Goal: Navigation & Orientation: Find specific page/section

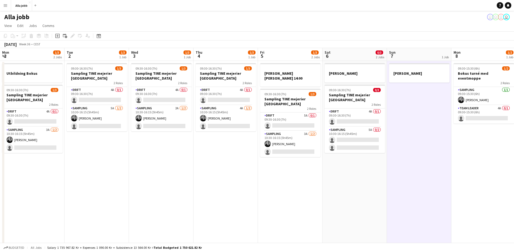
scroll to position [0, 154]
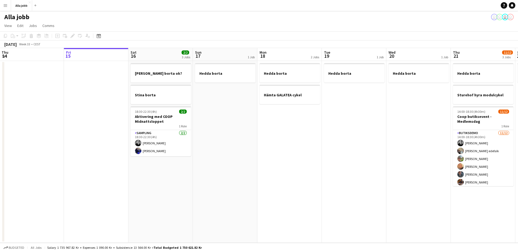
click at [293, 147] on app-calendar-viewport "Tue 12 1 Job Wed 13 1 Job Thu 14 Fri 15 Sat 16 2/2 3 Jobs Sun 17 1 Job Mon 18 2…" at bounding box center [259, 145] width 518 height 195
click at [280, 149] on app-date-cell "Hedda borta Hämta GALATEA cykel" at bounding box center [288, 152] width 64 height 182
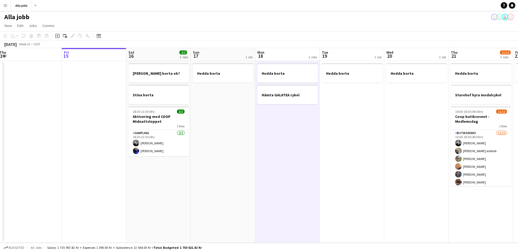
click at [213, 159] on app-date-cell "Hedda borta" at bounding box center [223, 152] width 64 height 182
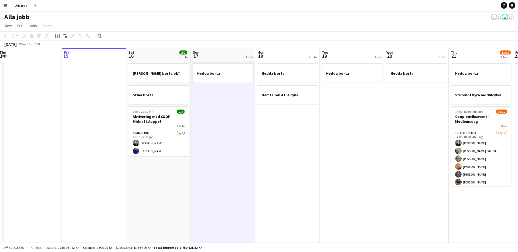
click at [187, 159] on app-date-cell "Hedda borta ok? Stina borta 18:30-22:30 (4h) 2/2 Aktivering med COOP Midnattslo…" at bounding box center [158, 152] width 64 height 182
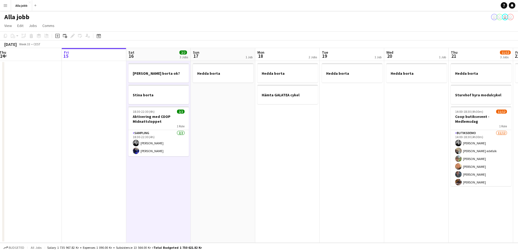
click at [254, 147] on app-date-cell "Hedda borta" at bounding box center [223, 152] width 64 height 182
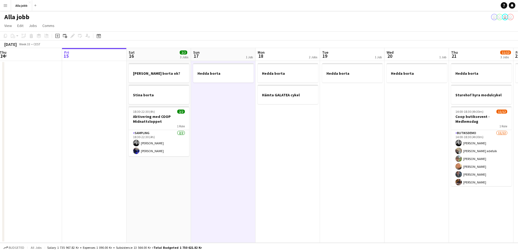
click at [255, 147] on app-date-cell "Hedda borta" at bounding box center [223, 152] width 64 height 182
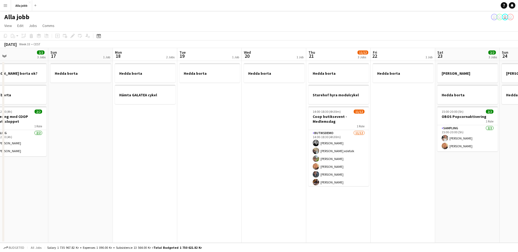
drag, startPoint x: 312, startPoint y: 136, endPoint x: 158, endPoint y: 157, distance: 155.2
click at [157, 157] on app-calendar-viewport "Tue 12 1 Job Wed 13 1 Job Thu 14 Fri 15 Sat 16 2/2 3 Jobs Sun 17 1 Job Mon 18 2…" at bounding box center [259, 145] width 518 height 195
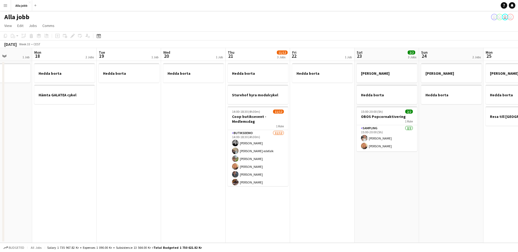
drag, startPoint x: 237, startPoint y: 164, endPoint x: 159, endPoint y: 162, distance: 77.5
click at [159, 162] on app-calendar-viewport "Thu 14 Fri 15 Sat 16 2/2 3 Jobs Sun 17 1 Job Mon 18 2 Jobs Tue 19 1 Job Wed 20 …" at bounding box center [259, 145] width 518 height 195
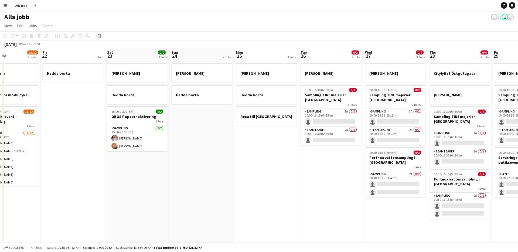
scroll to position [0, 230]
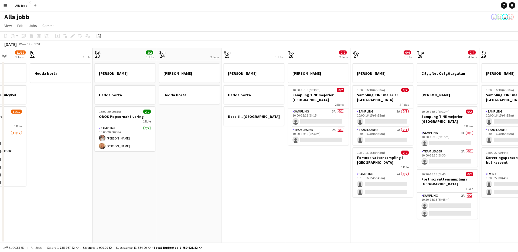
drag, startPoint x: 347, startPoint y: 172, endPoint x: 150, endPoint y: 168, distance: 197.0
click at [146, 169] on app-calendar-viewport "Mon 18 2 Jobs Tue 19 1 Job Wed 20 1 Job Thu 21 11/12 3 Jobs Fri 22 1 Job Sat 23…" at bounding box center [259, 145] width 518 height 195
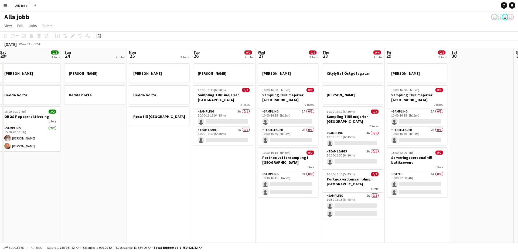
drag, startPoint x: 244, startPoint y: 176, endPoint x: 154, endPoint y: 188, distance: 91.5
click at [151, 190] on app-calendar-viewport "Wed 20 1 Job Thu 21 11/12 3 Jobs Fri 22 1 Job Sat 23 2/2 3 Jobs Sun 24 2 Jobs M…" at bounding box center [259, 145] width 518 height 195
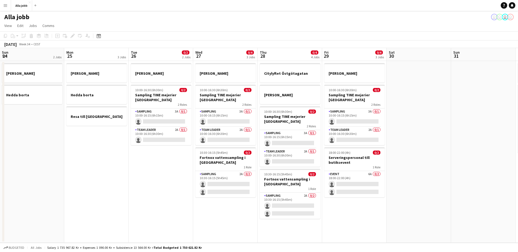
scroll to position [0, 259]
drag, startPoint x: 232, startPoint y: 196, endPoint x: 175, endPoint y: 198, distance: 57.2
click at [175, 198] on app-calendar-viewport "Wed 20 1 Job Thu 21 11/12 3 Jobs Fri 22 1 Job Sat 23 2/2 3 Jobs Sun 24 2 Jobs M…" at bounding box center [259, 145] width 518 height 195
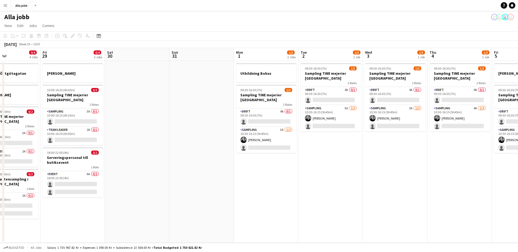
drag, startPoint x: 476, startPoint y: 147, endPoint x: 219, endPoint y: 165, distance: 258.4
click at [195, 171] on app-calendar-viewport "Tue 26 0/2 2 Jobs Wed 27 0/4 3 Jobs Thu 28 0/4 4 Jobs Fri 29 0/4 3 Jobs Sat 30 …" at bounding box center [259, 145] width 518 height 195
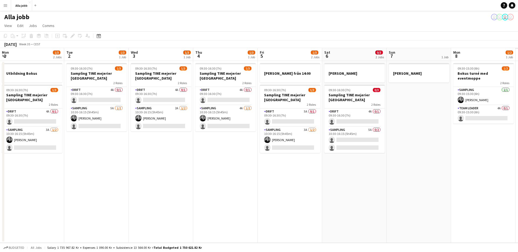
scroll to position [0, 181]
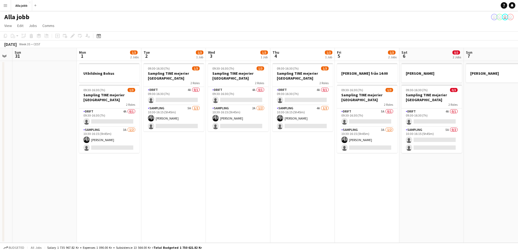
drag, startPoint x: 305, startPoint y: 162, endPoint x: 149, endPoint y: 171, distance: 156.5
click at [149, 171] on app-calendar-viewport "Thu 28 0/4 4 Jobs Fri 29 0/4 3 Jobs Sat 30 Sun 31 Mon 1 1/3 2 Jobs Tue 2 1/3 1 …" at bounding box center [259, 145] width 518 height 195
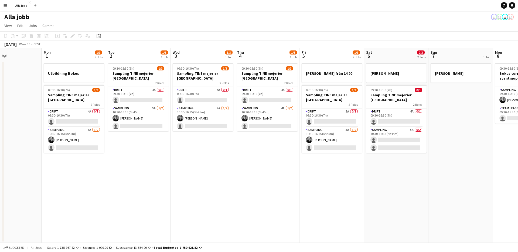
scroll to position [0, 240]
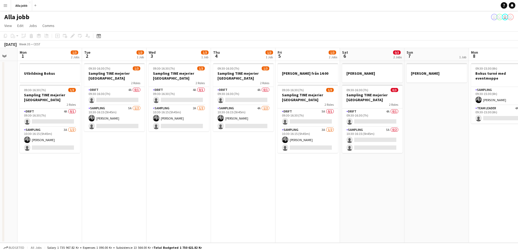
drag, startPoint x: 321, startPoint y: 199, endPoint x: 262, endPoint y: 202, distance: 59.2
click at [262, 202] on app-calendar-viewport "Thu 28 0/4 4 Jobs Fri 29 0/4 3 Jobs Sat 30 Sun 31 Mon 1 1/3 2 Jobs Tue 2 1/3 1 …" at bounding box center [259, 145] width 518 height 195
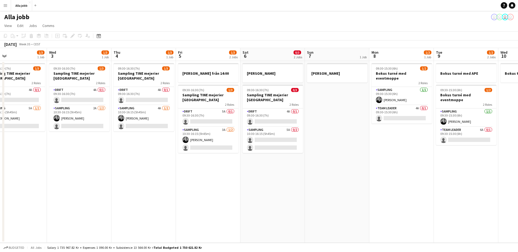
drag, startPoint x: 251, startPoint y: 205, endPoint x: 158, endPoint y: 201, distance: 92.9
click at [158, 202] on app-calendar-viewport "Sat 30 Sun 31 Mon 1 1/3 2 Jobs Tue 2 1/3 1 Job Wed 3 1/3 1 Job Thu 4 1/3 1 Job …" at bounding box center [259, 145] width 518 height 195
click at [244, 196] on app-date-cell "Emil borta 09:30-16:30 (7h) 0/3 Sampling TINE mejerier Stockholm 2 Roles Drift …" at bounding box center [271, 152] width 64 height 182
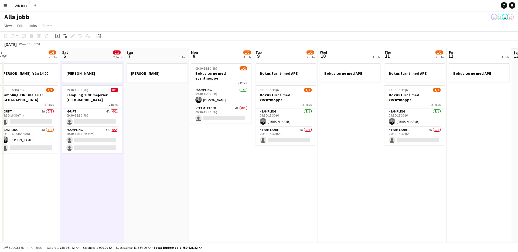
drag, startPoint x: 294, startPoint y: 186, endPoint x: 136, endPoint y: 177, distance: 157.9
click at [117, 178] on app-calendar-viewport "Mon 1 1/3 2 Jobs Tue 2 1/3 1 Job Wed 3 1/3 1 Job Thu 4 1/3 1 Job Fri 5 1/3 2 Jo…" at bounding box center [259, 145] width 518 height 195
click at [196, 182] on app-date-cell "09:30-15:30 (6h) 1/2 Bokus turné med eventmoppe 2 Roles Sampling 1/1 09:30-15:3…" at bounding box center [221, 152] width 64 height 182
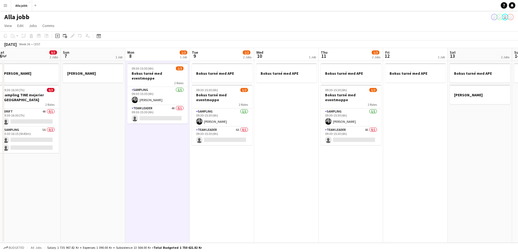
drag, startPoint x: 247, startPoint y: 193, endPoint x: 186, endPoint y: 192, distance: 61.0
click at [184, 192] on app-calendar-viewport "Wed 3 1/3 1 Job Thu 4 1/3 1 Job Fri 5 1/3 2 Jobs Sat 6 0/3 2 Jobs Sun 7 1 Job M…" at bounding box center [259, 145] width 518 height 195
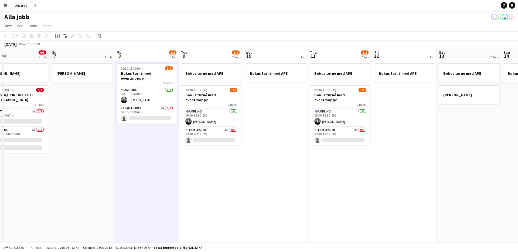
drag, startPoint x: 306, startPoint y: 197, endPoint x: 299, endPoint y: 199, distance: 7.2
click at [299, 199] on app-calendar-viewport "Wed 3 1/3 1 Job Thu 4 1/3 1 Job Fri 5 1/3 2 Jobs Sat 6 0/3 2 Jobs Sun 7 1 Job M…" at bounding box center [259, 145] width 518 height 195
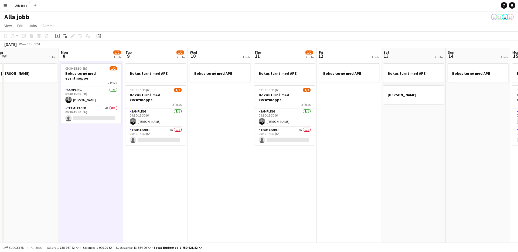
scroll to position [0, 265]
drag, startPoint x: 294, startPoint y: 200, endPoint x: 241, endPoint y: 203, distance: 53.3
click at [241, 203] on app-calendar-viewport "Wed 3 1/3 1 Job Thu 4 1/3 1 Job Fri 5 1/3 2 Jobs Sat 6 0/3 2 Jobs Sun 7 1 Job M…" at bounding box center [259, 145] width 518 height 195
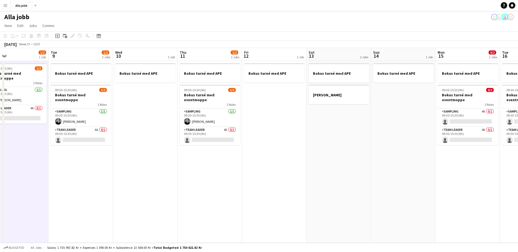
drag, startPoint x: 188, startPoint y: 200, endPoint x: 164, endPoint y: 198, distance: 24.1
click at [164, 198] on app-calendar-viewport "Fri 5 1/3 2 Jobs Sat 6 0/3 2 Jobs Sun 7 1 Job Mon 8 1/2 1 Job Tue 9 1/2 2 Jobs …" at bounding box center [259, 145] width 518 height 195
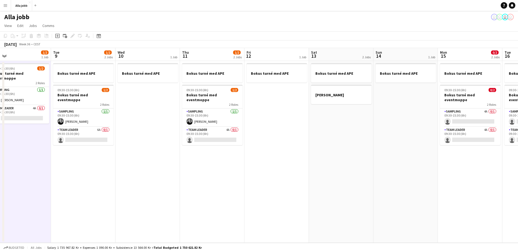
drag, startPoint x: 239, startPoint y: 199, endPoint x: 137, endPoint y: 190, distance: 102.9
click at [141, 190] on app-calendar-viewport "Fri 5 1/3 2 Jobs Sat 6 0/3 2 Jobs Sun 7 1 Job Mon 8 1/2 1 Job Tue 9 1/2 2 Jobs …" at bounding box center [259, 145] width 518 height 195
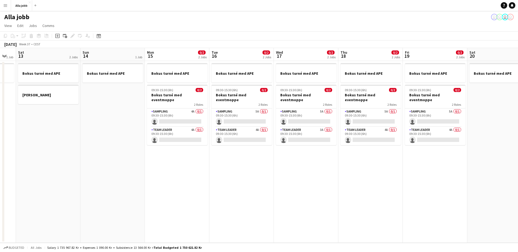
drag, startPoint x: 60, startPoint y: 181, endPoint x: 47, endPoint y: 182, distance: 13.5
click at [45, 182] on app-calendar-viewport "Wed 10 1 Job Thu 11 1/2 2 Jobs Fri 12 1 Job Sat 13 2 Jobs Sun 14 1 Job Mon 15 0…" at bounding box center [259, 145] width 518 height 195
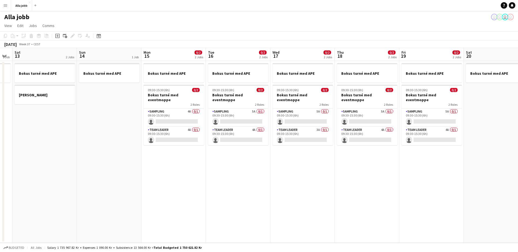
click at [219, 207] on app-date-cell "Bokus turné med APE 09:30-15:30 (6h) 0/2 Bokus turné med eventmoppe 2 Roles Sam…" at bounding box center [238, 152] width 64 height 182
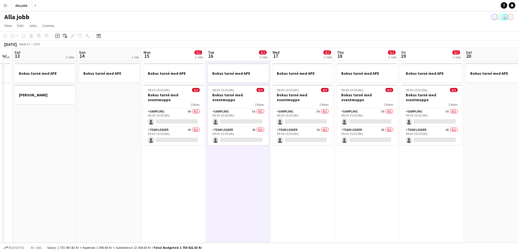
click at [181, 195] on app-date-cell "Bokus turné med APE 09:30-15:30 (6h) 0/2 Bokus turné med eventmoppe 2 Roles Sam…" at bounding box center [173, 152] width 64 height 182
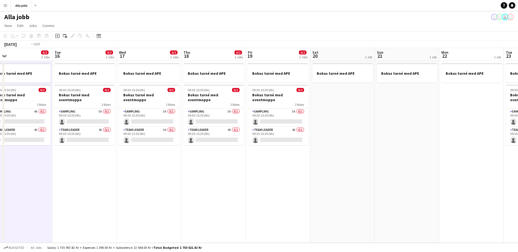
drag, startPoint x: 250, startPoint y: 217, endPoint x: 187, endPoint y: 200, distance: 65.3
click at [144, 206] on app-calendar-viewport "Fri 12 1 Job Sat 13 2 Jobs Sun 14 1 Job Mon 15 0/2 2 Jobs Tue 16 0/2 2 Jobs Wed…" at bounding box center [259, 145] width 518 height 195
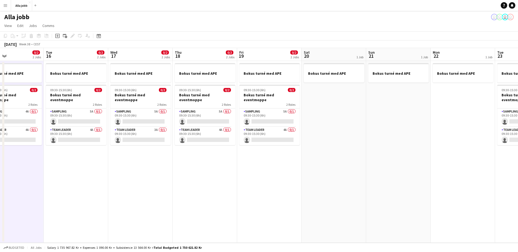
drag, startPoint x: 298, startPoint y: 203, endPoint x: 252, endPoint y: 203, distance: 45.9
click at [225, 204] on app-calendar-viewport "Fri 12 1 Job Sat 13 2 Jobs Sun 14 1 Job Mon 15 0/2 2 Jobs Tue 16 0/2 2 Jobs Wed…" at bounding box center [259, 145] width 518 height 195
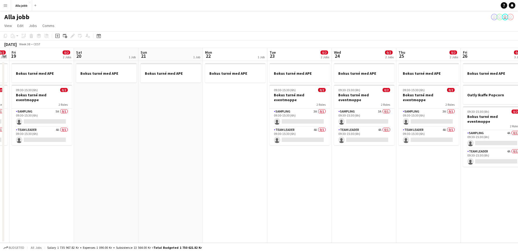
drag, startPoint x: 202, startPoint y: 200, endPoint x: 239, endPoint y: 196, distance: 37.0
click at [159, 201] on app-calendar-viewport "Tue 16 0/2 2 Jobs Wed 17 0/2 2 Jobs Thu 18 0/2 2 Jobs Fri 19 0/2 2 Jobs Sat 20 …" at bounding box center [259, 145] width 518 height 195
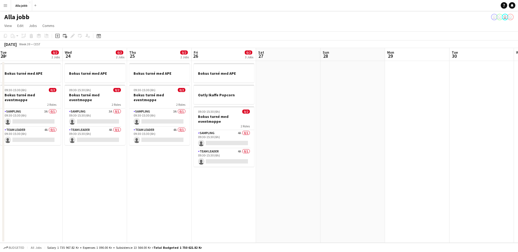
drag, startPoint x: 288, startPoint y: 195, endPoint x: 49, endPoint y: 179, distance: 240.2
click at [49, 179] on app-calendar-viewport "Sat 20 1 Job Sun 21 1 Job Mon 22 1 Job Tue 23 0/2 2 Jobs Wed 24 0/2 2 Jobs Thu …" at bounding box center [259, 145] width 518 height 195
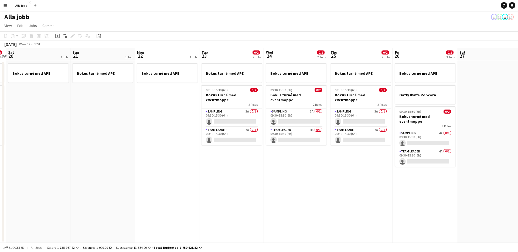
drag, startPoint x: 49, startPoint y: 178, endPoint x: 324, endPoint y: 155, distance: 275.3
click at [324, 155] on app-calendar-viewport "Thu 18 0/2 2 Jobs Fri 19 0/2 2 Jobs Sat 20 1 Job Sun 21 1 Job Mon 22 1 Job Tue …" at bounding box center [259, 145] width 518 height 195
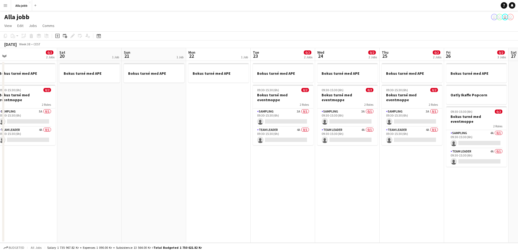
drag, startPoint x: 301, startPoint y: 160, endPoint x: 476, endPoint y: 156, distance: 174.9
click at [476, 156] on app-calendar-viewport "Wed 17 0/2 2 Jobs Thu 18 0/2 2 Jobs Fri 19 0/2 2 Jobs Sat 20 1 Job Sun 21 1 Job…" at bounding box center [259, 145] width 518 height 195
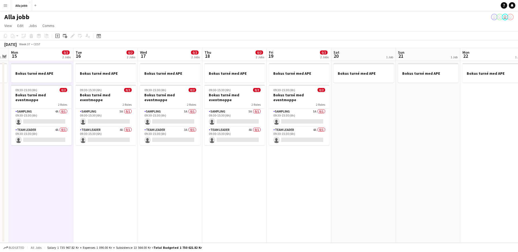
drag, startPoint x: 358, startPoint y: 162, endPoint x: 439, endPoint y: 141, distance: 84.4
click at [460, 136] on app-calendar-viewport "Sat 13 2 Jobs Sun 14 1 Job Mon 15 0/2 2 Jobs Tue 16 0/2 2 Jobs Wed 17 0/2 2 Job…" at bounding box center [259, 145] width 518 height 195
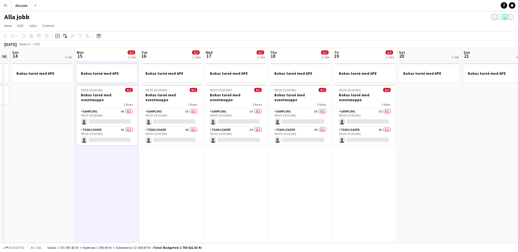
scroll to position [0, 171]
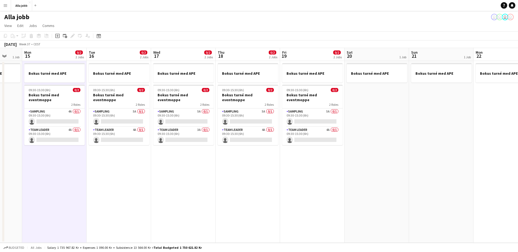
drag, startPoint x: 248, startPoint y: 196, endPoint x: 431, endPoint y: 180, distance: 184.4
click at [431, 180] on app-calendar-viewport "Fri 12 1 Job Sat 13 2 Jobs Sun 14 1 Job Mon 15 0/2 2 Jobs Tue 16 0/2 2 Jobs Wed…" at bounding box center [259, 145] width 518 height 195
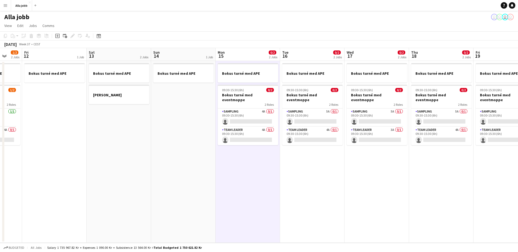
click at [406, 185] on app-date-cell "Bokus turné med APE 09:30-15:30 (6h) 0/2 Bokus turné med eventmoppe 2 Roles Sam…" at bounding box center [377, 152] width 64 height 182
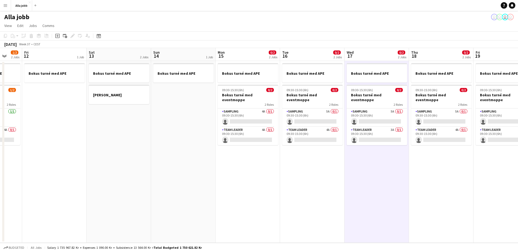
click at [338, 183] on app-date-cell "Bokus turné med APE 09:30-15:30 (6h) 0/2 Bokus turné med eventmoppe 2 Roles Sam…" at bounding box center [312, 152] width 64 height 182
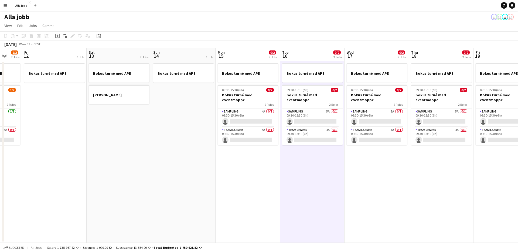
click at [290, 185] on app-date-cell "Bokus turné med APE 09:30-15:30 (6h) 0/2 Bokus turné med eventmoppe 2 Roles Sam…" at bounding box center [312, 152] width 64 height 182
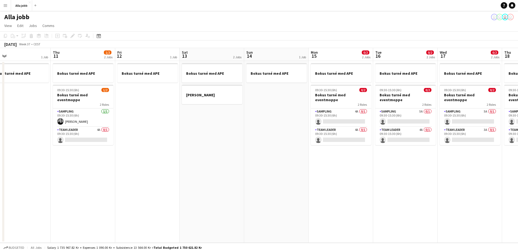
drag, startPoint x: 298, startPoint y: 183, endPoint x: 395, endPoint y: 182, distance: 96.3
click at [415, 182] on app-calendar-viewport "Mon 8 1/2 1 Job Tue 9 1/2 2 Jobs Wed 10 1 Job Thu 11 1/2 2 Jobs Fri 12 1 Job Sa…" at bounding box center [259, 145] width 518 height 195
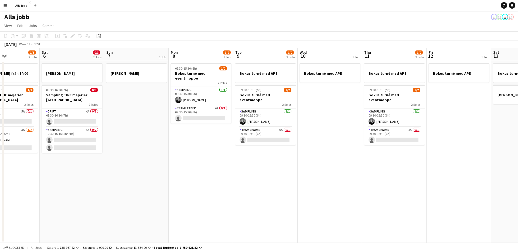
drag, startPoint x: 176, startPoint y: 176, endPoint x: 419, endPoint y: 186, distance: 243.0
click at [422, 185] on app-calendar-viewport "Wed 3 1/3 1 Job Thu 4 1/3 1 Job Fri 5 1/3 2 Jobs Sat 6 0/3 2 Jobs Sun 7 1 Job M…" at bounding box center [259, 145] width 518 height 195
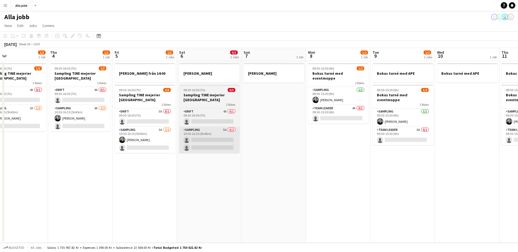
drag, startPoint x: 167, startPoint y: 164, endPoint x: 261, endPoint y: 152, distance: 94.9
click at [376, 155] on app-calendar-viewport "Mon 1 1/3 2 Jobs Tue 2 1/3 1 Job Wed 3 1/3 1 Job Thu 4 1/3 1 Job Fri 5 1/3 2 Jo…" at bounding box center [259, 145] width 518 height 195
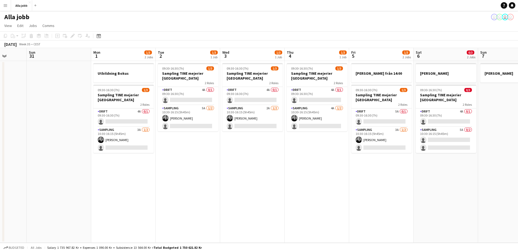
drag, startPoint x: 207, startPoint y: 154, endPoint x: 328, endPoint y: 151, distance: 121.5
click at [366, 145] on app-calendar-viewport "Thu 28 0/4 4 Jobs Fri 29 0/4 3 Jobs Sat 30 Sun 31 Mon 1 1/3 2 Jobs Tue 2 1/3 1 …" at bounding box center [259, 145] width 518 height 195
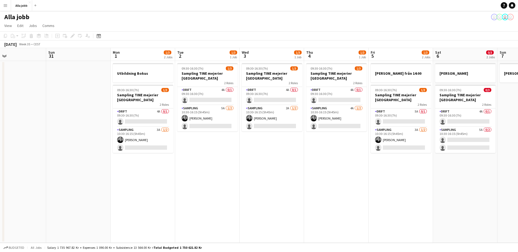
drag, startPoint x: 125, startPoint y: 202, endPoint x: 131, endPoint y: 201, distance: 5.7
click at [126, 202] on app-date-cell "Utbildning Bokus 09:30-16:30 (7h) 1/3 Sampling TINE mejerier Stockholm 2 Roles …" at bounding box center [143, 152] width 64 height 182
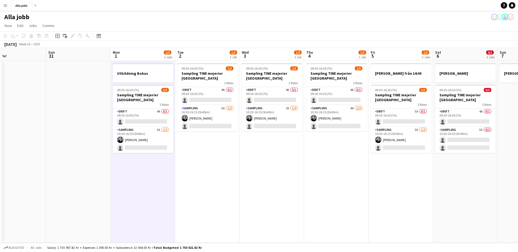
scroll to position [0, 147]
click at [148, 73] on h3 "Utbildning Bokus" at bounding box center [143, 73] width 60 height 5
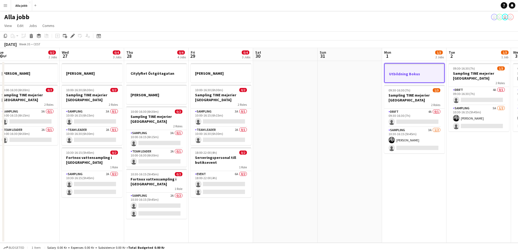
drag, startPoint x: 445, startPoint y: 151, endPoint x: 482, endPoint y: 150, distance: 36.7
click at [490, 148] on app-calendar-viewport "Sun 24 2 Jobs Mon 25 3 Jobs Tue 26 0/2 2 Jobs Wed 27 0/4 3 Jobs Thu 28 0/4 4 Jo…" at bounding box center [259, 145] width 518 height 195
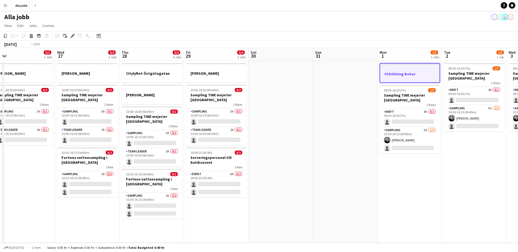
drag, startPoint x: 322, startPoint y: 178, endPoint x: 409, endPoint y: 176, distance: 86.1
click at [407, 176] on app-calendar-viewport "Sun 24 2 Jobs Mon 25 3 Jobs Tue 26 0/2 2 Jobs Wed 27 0/4 3 Jobs Thu 28 0/4 4 Jo…" at bounding box center [259, 145] width 518 height 195
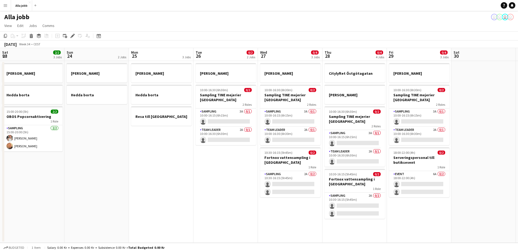
click at [511, 179] on app-calendar-viewport "Thu 21 11/12 3 Jobs Fri 22 1 Job Sat 23 2/2 3 Jobs Sun 24 2 Jobs Mon 25 3 Jobs …" at bounding box center [259, 145] width 518 height 195
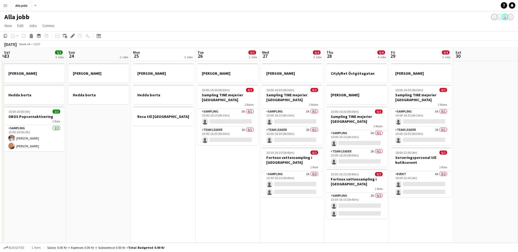
scroll to position [0, 127]
click at [172, 193] on app-date-cell "Emil borta Hedda borta Resa till Göteborg" at bounding box center [163, 152] width 64 height 182
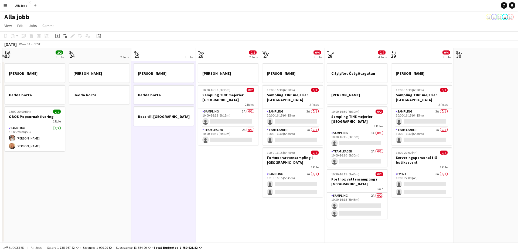
click at [191, 158] on app-date-cell "Emil borta Hedda borta Resa till Göteborg" at bounding box center [163, 152] width 64 height 182
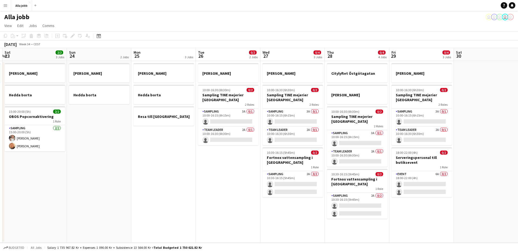
click at [191, 158] on app-date-cell "Emil borta Hedda borta Resa till Göteborg" at bounding box center [163, 152] width 64 height 182
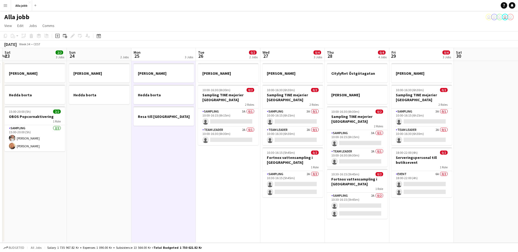
click at [191, 158] on app-date-cell "Emil borta Hedda borta Resa till Göteborg" at bounding box center [163, 152] width 64 height 182
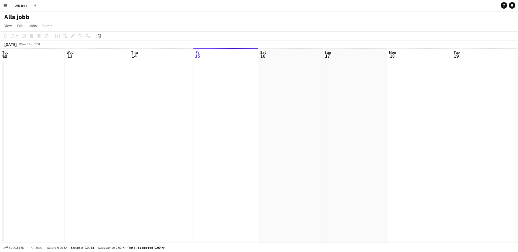
scroll to position [0, 129]
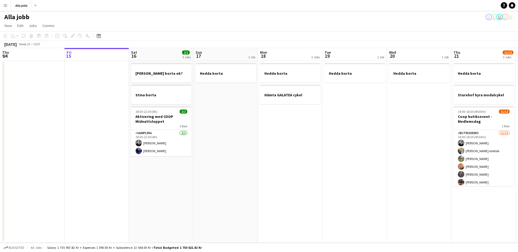
click at [261, 174] on app-date-cell "Hedda borta Hämta GALATEA cykel" at bounding box center [290, 152] width 64 height 182
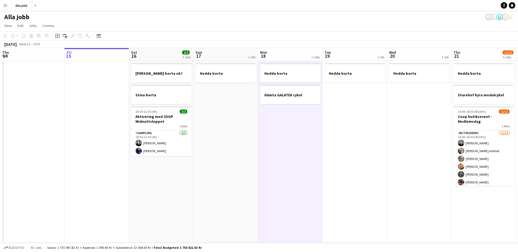
click at [354, 148] on app-date-cell "Hedda borta" at bounding box center [354, 152] width 64 height 182
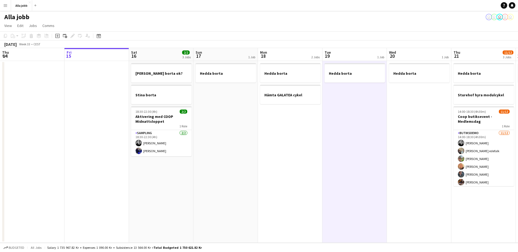
click at [221, 135] on app-date-cell "Hedda borta" at bounding box center [225, 152] width 64 height 182
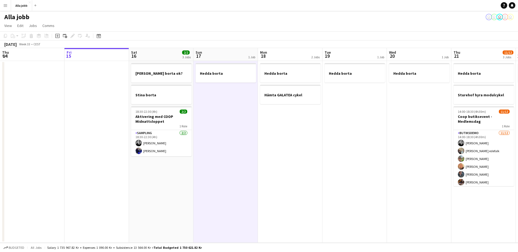
click at [221, 135] on app-date-cell "Hedda borta" at bounding box center [225, 152] width 64 height 182
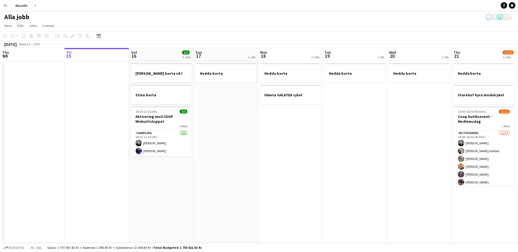
click at [221, 135] on app-date-cell "Hedda borta" at bounding box center [225, 152] width 64 height 182
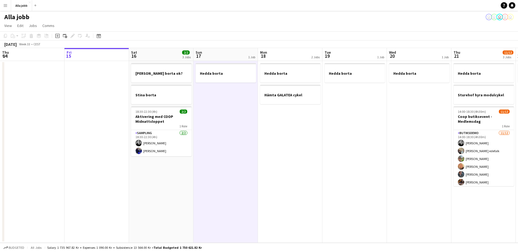
scroll to position [0, 130]
click at [204, 132] on app-date-cell "Hedda borta" at bounding box center [224, 152] width 64 height 182
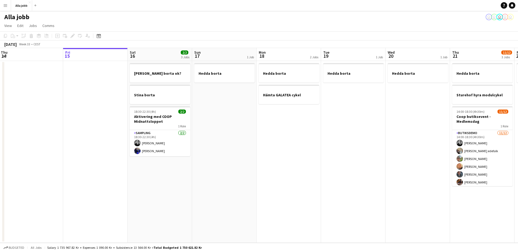
click at [204, 131] on app-date-cell "Hedda borta" at bounding box center [224, 152] width 64 height 182
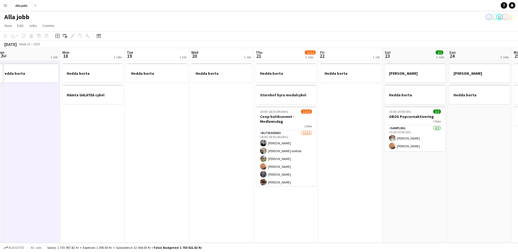
drag, startPoint x: 249, startPoint y: 129, endPoint x: 144, endPoint y: 179, distance: 116.4
click at [136, 181] on app-calendar-viewport "Thu 14 Fri 15 Sat 16 2/2 3 Jobs Sun 17 1 Job Mon 18 2 Jobs Tue 19 1 Job Wed 20 …" at bounding box center [259, 145] width 518 height 195
click at [214, 170] on app-date-cell "Hedda borta" at bounding box center [221, 152] width 64 height 182
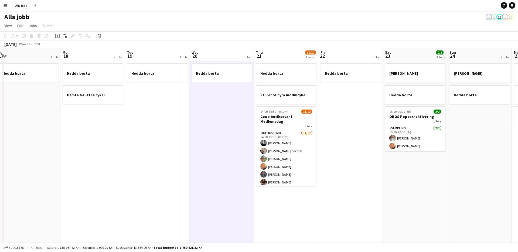
click at [301, 206] on app-date-cell "Hedda borta Sturehof hyra modulcykel 14:00-18:30 (4h30m) 11/12 Coop butiksevent…" at bounding box center [286, 152] width 64 height 182
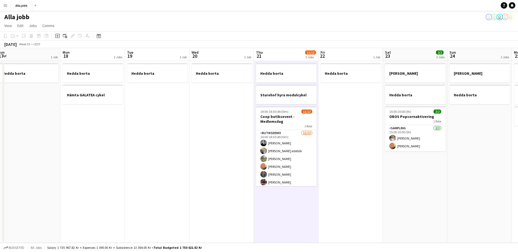
click at [241, 162] on app-date-cell "Hedda borta" at bounding box center [221, 152] width 64 height 182
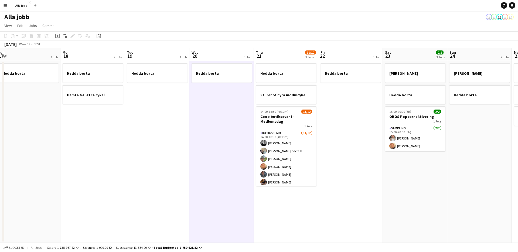
click at [304, 200] on app-date-cell "Hedda borta Sturehof hyra modulcykel 14:00-18:30 (4h30m) 11/12 Coop butiksevent…" at bounding box center [286, 152] width 64 height 182
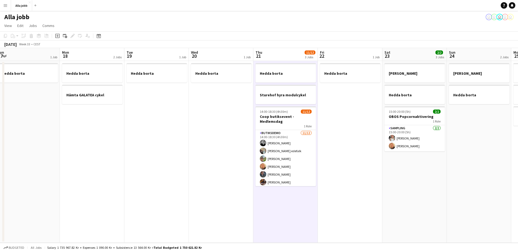
click at [341, 135] on app-date-cell "Hedda borta" at bounding box center [350, 152] width 64 height 182
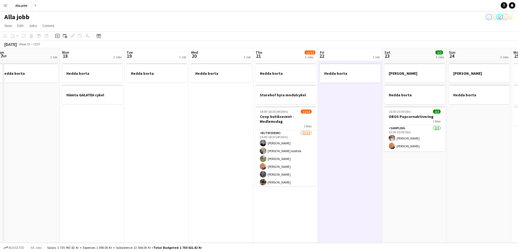
click at [278, 205] on app-date-cell "Hedda borta Sturehof hyra modulcykel 14:00-18:30 (4h30m) 11/12 Coop butiksevent…" at bounding box center [285, 152] width 64 height 182
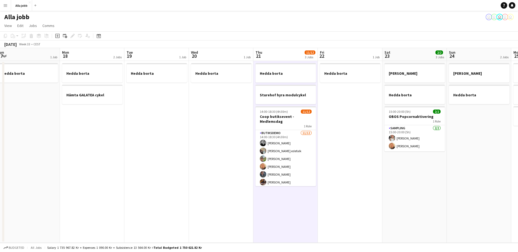
click at [277, 205] on app-date-cell "Hedda borta Sturehof hyra modulcykel 14:00-18:30 (4h30m) 11/12 Coop butiksevent…" at bounding box center [285, 152] width 64 height 182
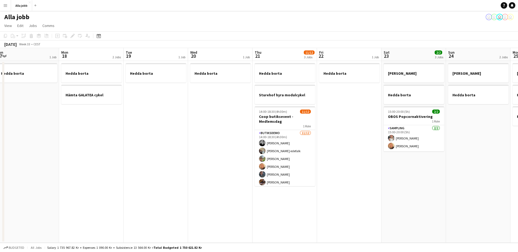
click at [277, 205] on app-date-cell "Hedda borta Sturehof hyra modulcykel 14:00-18:30 (4h30m) 11/12 Coop butiksevent…" at bounding box center [285, 152] width 64 height 182
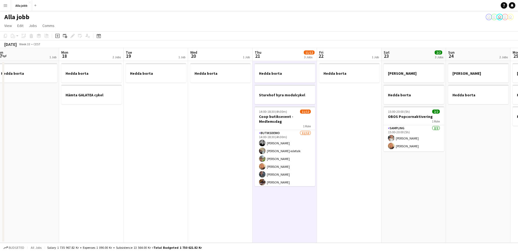
click at [277, 205] on app-date-cell "Hedda borta Sturehof hyra modulcykel 14:00-18:30 (4h30m) 11/12 Coop butiksevent…" at bounding box center [285, 152] width 64 height 182
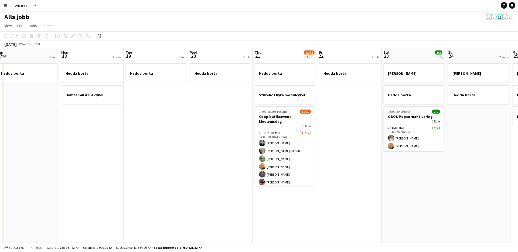
click at [237, 163] on app-date-cell "Hedda borta" at bounding box center [220, 152] width 64 height 182
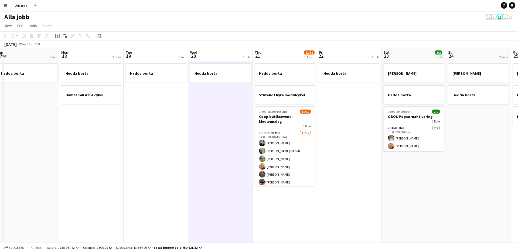
click at [259, 199] on app-date-cell "Hedda borta Sturehof hyra modulcykel 14:00-18:30 (4h30m) 11/12 Coop butiksevent…" at bounding box center [285, 152] width 64 height 182
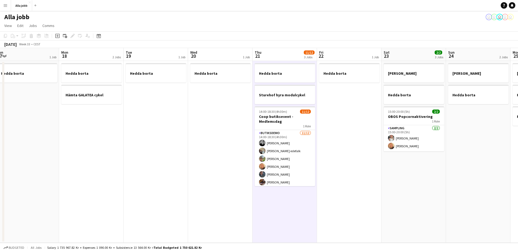
click at [259, 199] on app-date-cell "Hedda borta Sturehof hyra modulcykel 14:00-18:30 (4h30m) 11/12 Coop butiksevent…" at bounding box center [285, 152] width 64 height 182
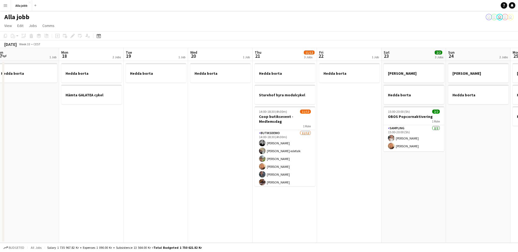
click at [239, 159] on app-date-cell "Hedda borta" at bounding box center [220, 152] width 64 height 182
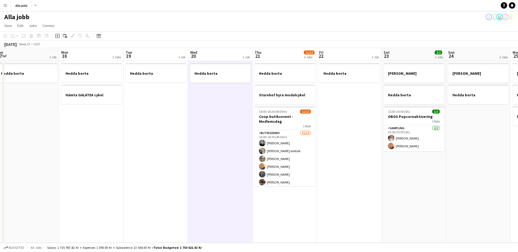
click at [308, 237] on app-date-cell "Hedda borta Sturehof hyra modulcykel 14:00-18:30 (4h30m) 11/12 Coop butiksevent…" at bounding box center [285, 152] width 64 height 182
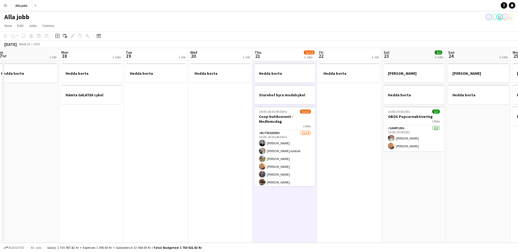
click at [365, 150] on app-date-cell "Hedda borta" at bounding box center [349, 152] width 64 height 182
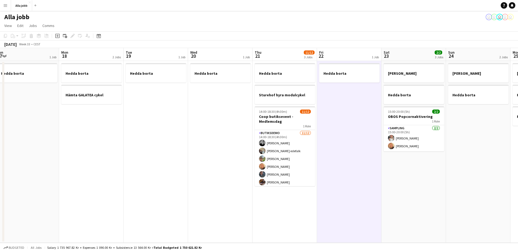
click at [283, 205] on app-date-cell "Hedda borta Sturehof hyra modulcykel 14:00-18:30 (4h30m) 11/12 Coop butiksevent…" at bounding box center [285, 152] width 64 height 182
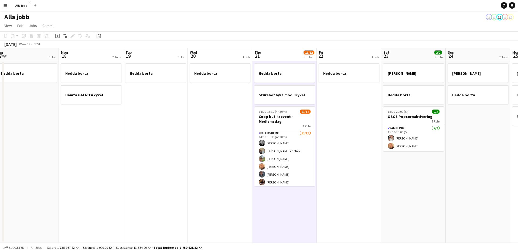
click at [231, 133] on app-date-cell "Hedda borta" at bounding box center [220, 152] width 64 height 182
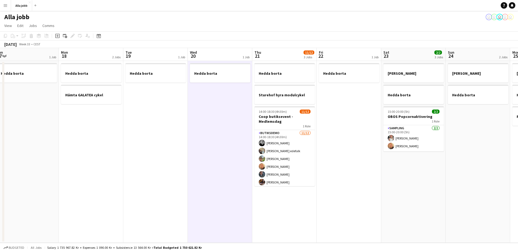
click at [218, 114] on app-date-cell "Hedda borta" at bounding box center [220, 152] width 64 height 182
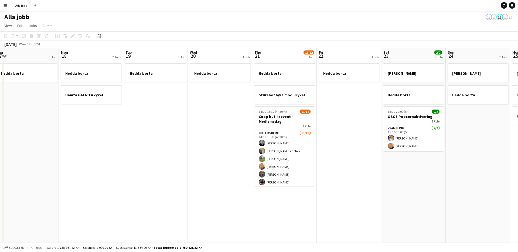
click at [218, 114] on app-date-cell "Hedda borta" at bounding box center [220, 152] width 64 height 182
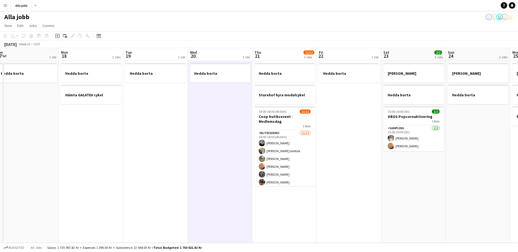
click at [214, 115] on app-calendar-viewport "Thu 14 Fri 15 Sat 16 2/2 3 Jobs Sun 17 1 Job Mon 18 2 Jobs Tue 19 1 Job Wed 20 …" at bounding box center [259, 145] width 518 height 195
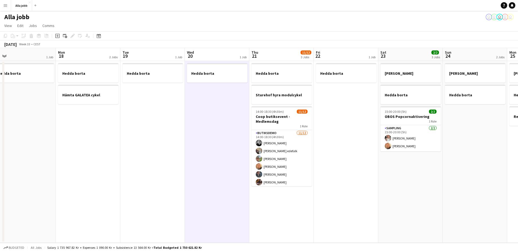
click at [211, 116] on app-calendar-viewport "Thu 14 Fri 15 Sat 16 2/2 3 Jobs Sun 17 1 Job Mon 18 2 Jobs Tue 19 1 Job Wed 20 …" at bounding box center [259, 145] width 518 height 195
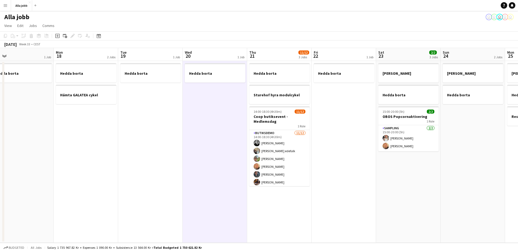
click at [230, 123] on app-date-cell "Hedda borta" at bounding box center [215, 152] width 64 height 182
click at [229, 123] on app-date-cell "Hedda borta" at bounding box center [215, 152] width 64 height 182
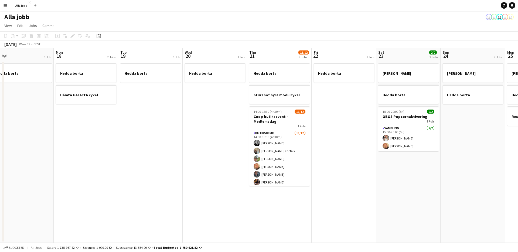
click at [229, 123] on app-date-cell "Hedda borta" at bounding box center [215, 152] width 64 height 182
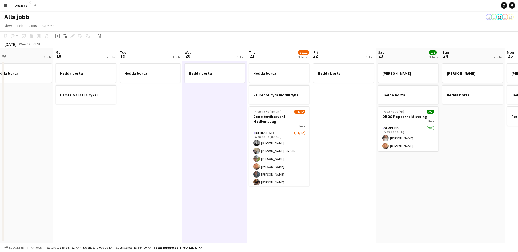
click at [228, 124] on app-date-cell "Hedda borta" at bounding box center [214, 152] width 64 height 182
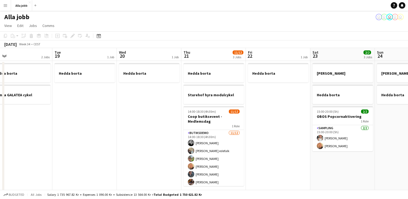
scroll to position [0, 206]
click at [106, 135] on app-date-cell "Hedda borta" at bounding box center [84, 135] width 64 height 148
